Goal: Task Accomplishment & Management: Manage account settings

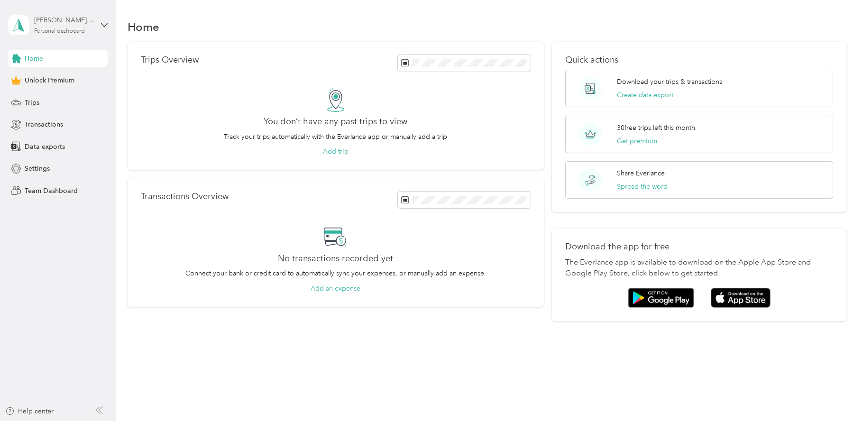
click at [79, 22] on div "[PERSON_NAME][EMAIL_ADDRESS][DOMAIN_NAME]" at bounding box center [63, 20] width 59 height 10
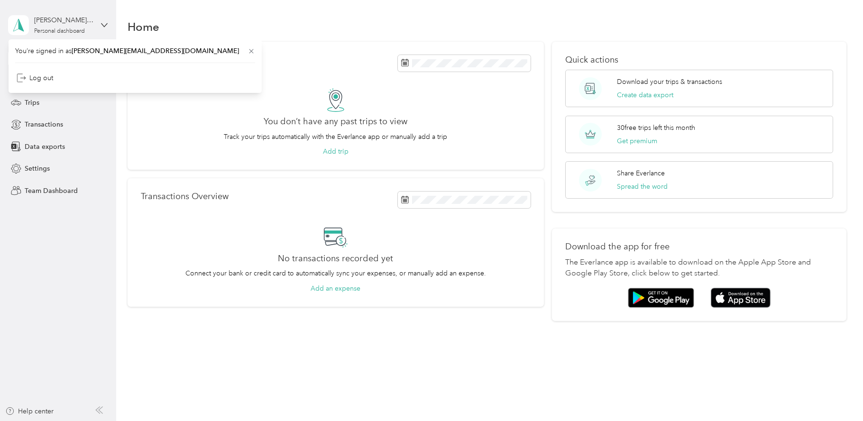
click at [100, 22] on div "[PERSON_NAME][EMAIL_ADDRESS][DOMAIN_NAME] Personal dashboard" at bounding box center [58, 25] width 100 height 33
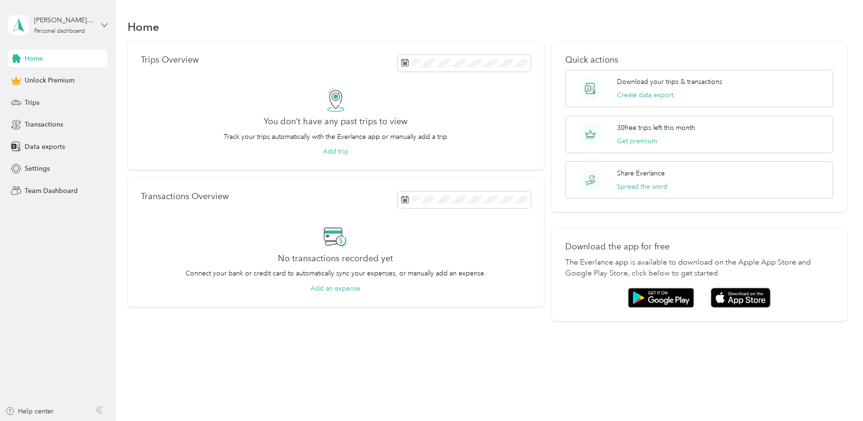
click at [102, 24] on icon at bounding box center [104, 25] width 7 height 7
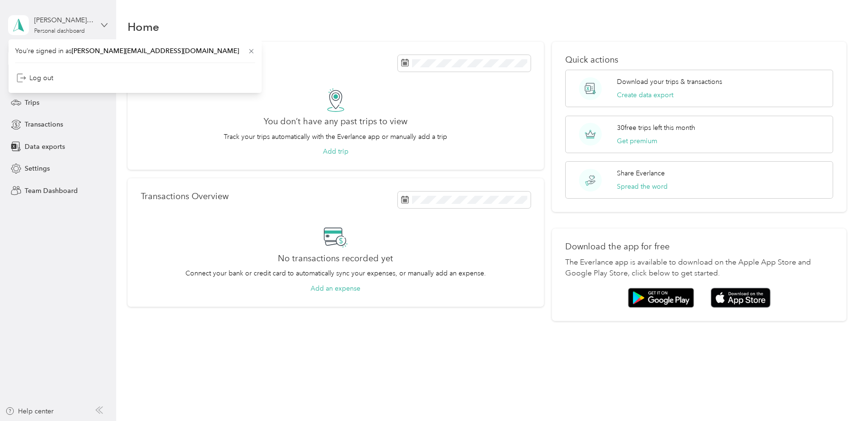
click at [102, 24] on icon at bounding box center [104, 25] width 7 height 7
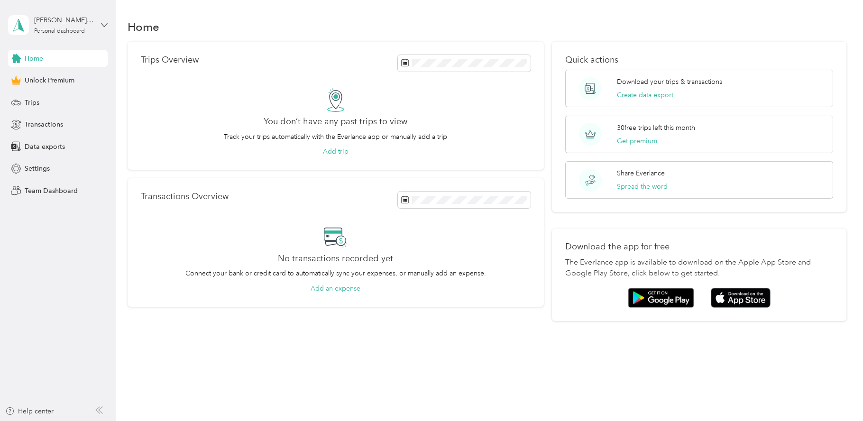
click at [105, 26] on icon at bounding box center [104, 25] width 7 height 7
click at [59, 214] on aside "[PERSON_NAME][EMAIL_ADDRESS][DOMAIN_NAME] Personal dashboard Home Unlock Premiu…" at bounding box center [58, 210] width 116 height 421
click at [101, 25] on icon at bounding box center [104, 25] width 7 height 7
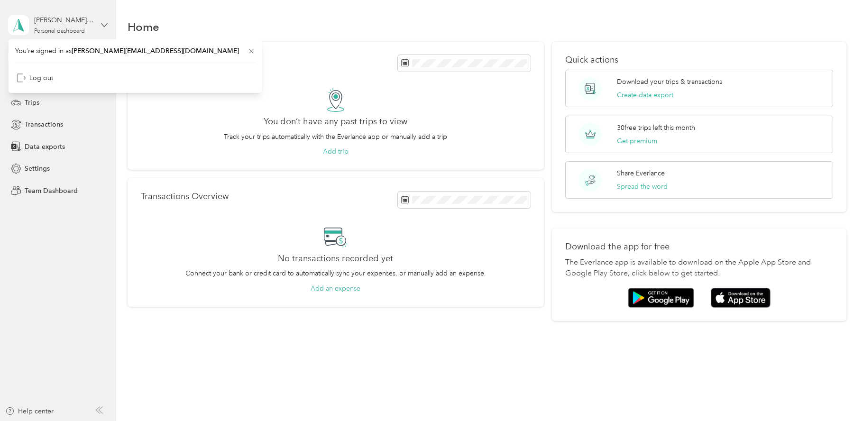
click at [101, 25] on icon at bounding box center [104, 25] width 7 height 7
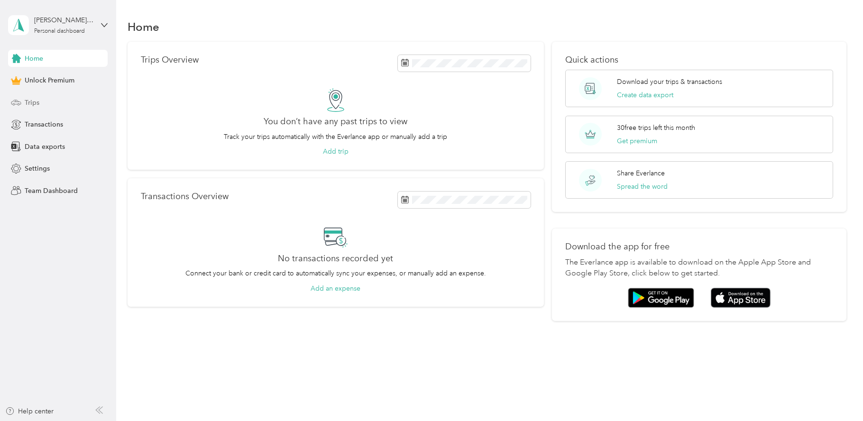
click at [36, 104] on span "Trips" at bounding box center [32, 103] width 15 height 10
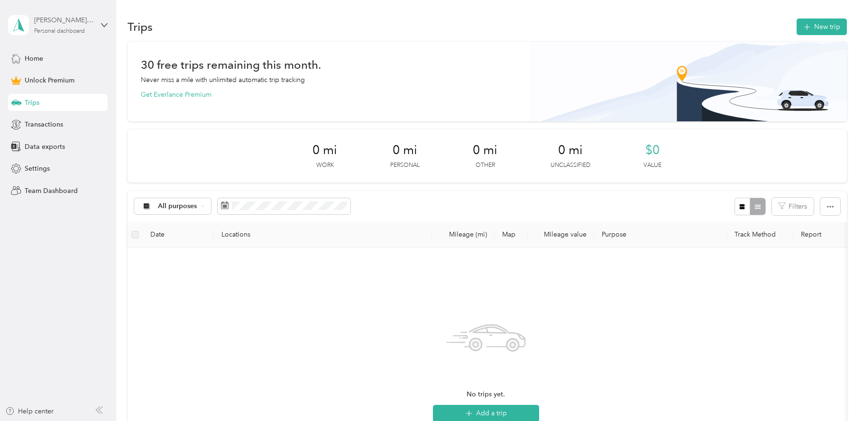
click at [79, 26] on div "[PERSON_NAME][EMAIL_ADDRESS][DOMAIN_NAME] Personal dashboard" at bounding box center [63, 24] width 59 height 19
click at [27, 80] on div "Log out" at bounding box center [135, 78] width 240 height 17
